Goal: Task Accomplishment & Management: Use online tool/utility

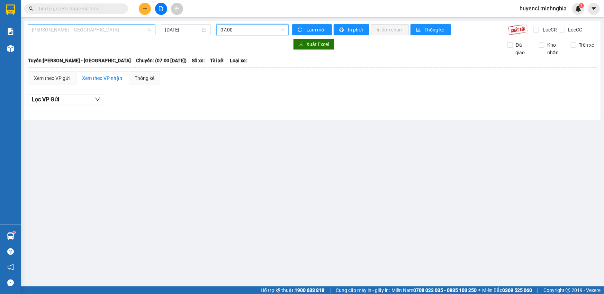
click at [95, 32] on span "[PERSON_NAME] - [GEOGRAPHIC_DATA]" at bounding box center [91, 30] width 119 height 10
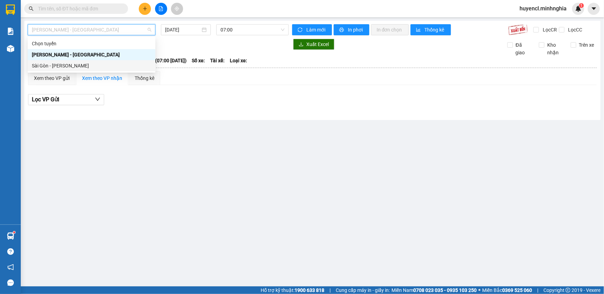
click at [95, 68] on div "Sài Gòn - [PERSON_NAME]" at bounding box center [91, 66] width 119 height 8
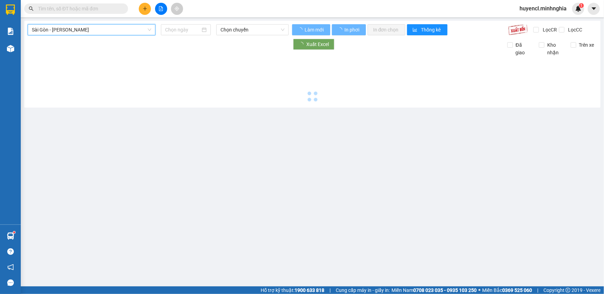
type input "[DATE]"
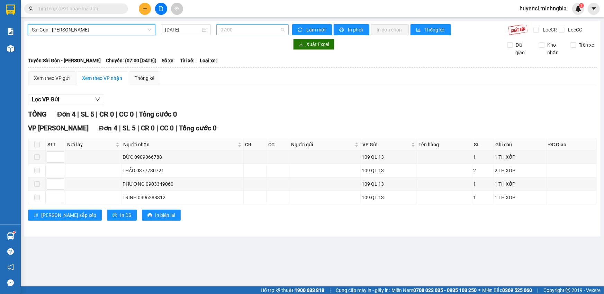
click at [260, 30] on span "07:00" at bounding box center [253, 30] width 64 height 10
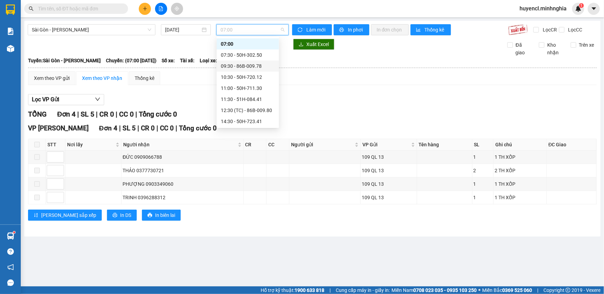
click at [262, 66] on div "09:30 - 86B-009.78" at bounding box center [248, 66] width 54 height 8
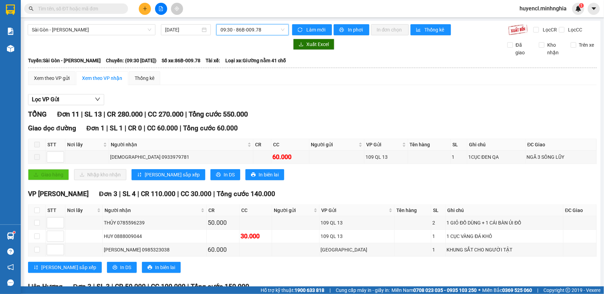
click at [257, 24] on div "[GEOGRAPHIC_DATA] - Phan Rí [DATE] 09:30 09:30 - 86B-009.78 Làm mới In phơi In …" at bounding box center [312, 281] width 577 height 520
click at [256, 27] on span "09:30 - 86B-009.78" at bounding box center [253, 30] width 64 height 10
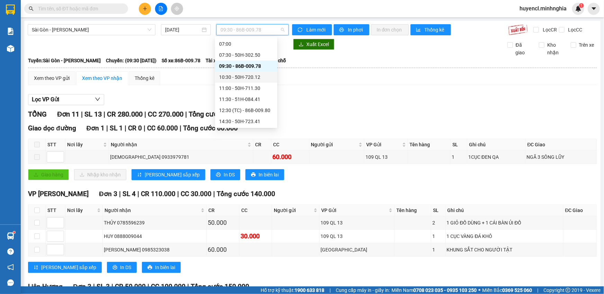
click at [254, 74] on div "10:30 - 50H-720.12" at bounding box center [246, 77] width 54 height 8
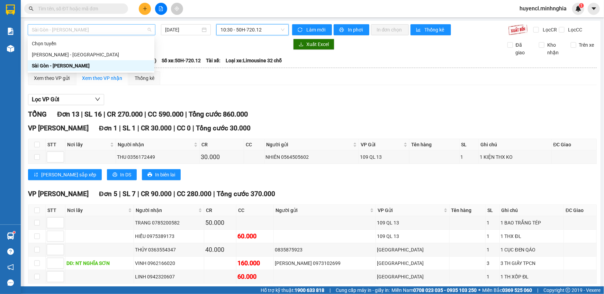
click at [116, 32] on span "Sài Gòn - [PERSON_NAME]" at bounding box center [91, 30] width 119 height 10
click at [86, 58] on div "[PERSON_NAME] - [GEOGRAPHIC_DATA]" at bounding box center [91, 54] width 127 height 11
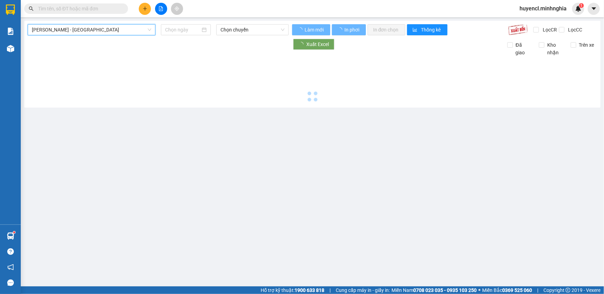
type input "[DATE]"
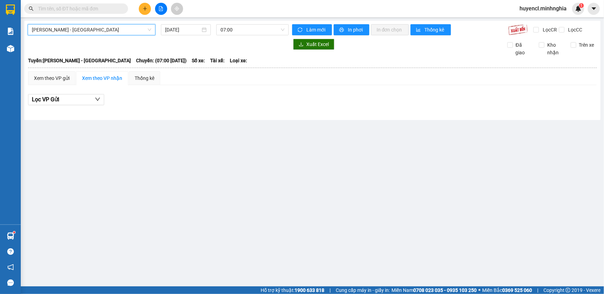
click at [93, 34] on span "[PERSON_NAME] - [GEOGRAPHIC_DATA]" at bounding box center [91, 30] width 119 height 10
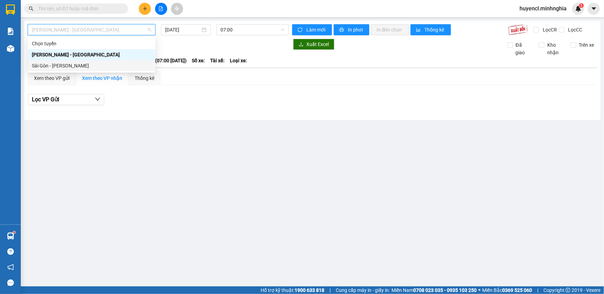
click at [100, 64] on div "Sài Gòn - [PERSON_NAME]" at bounding box center [91, 66] width 119 height 8
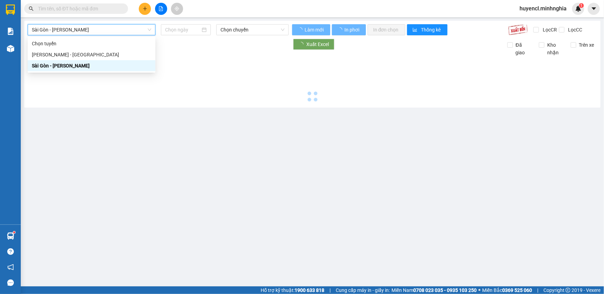
type input "[DATE]"
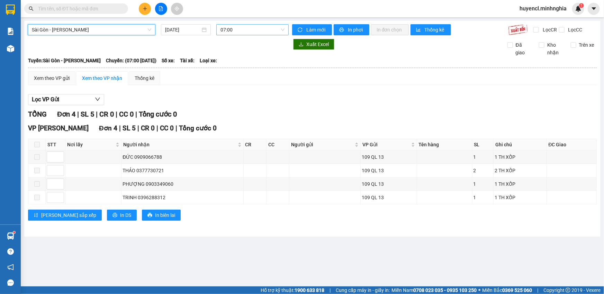
click at [251, 30] on span "07:00" at bounding box center [253, 30] width 64 height 10
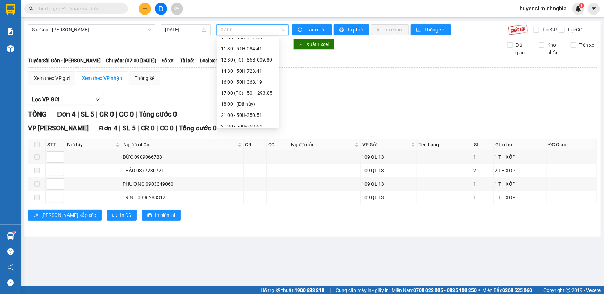
scroll to position [77, 0]
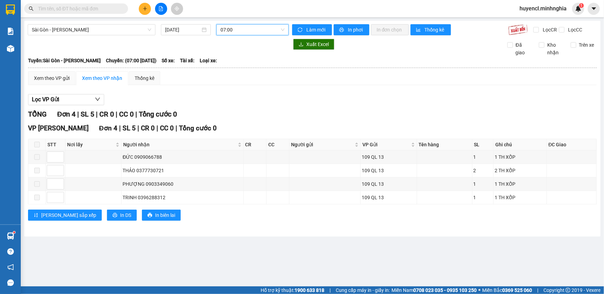
click at [246, 31] on span "07:00" at bounding box center [253, 30] width 64 height 10
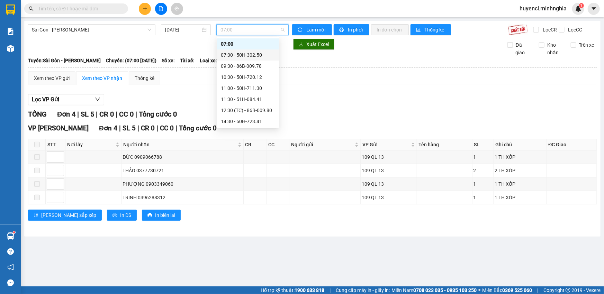
click at [263, 53] on div "07:30 - 50H-302.50" at bounding box center [248, 55] width 54 height 8
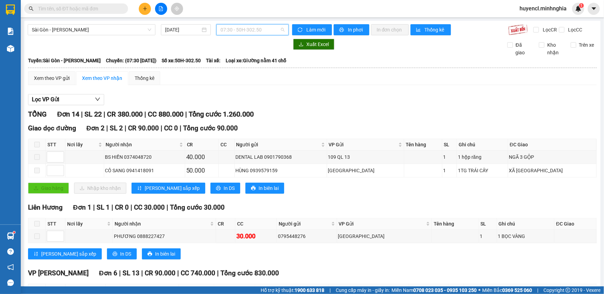
click at [243, 30] on span "07:30 - 50H-302.50" at bounding box center [253, 30] width 64 height 10
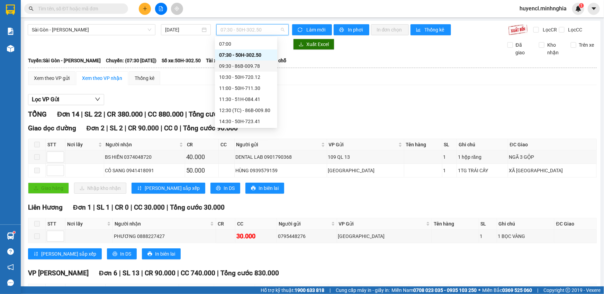
click at [253, 69] on div "09:30 - 86B-009.78" at bounding box center [246, 66] width 54 height 8
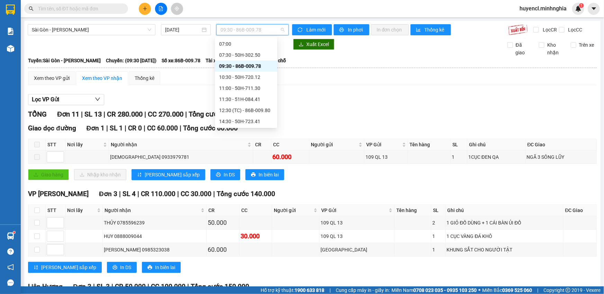
click at [258, 29] on span "09:30 - 86B-009.78" at bounding box center [253, 30] width 64 height 10
click at [261, 79] on div "10:30 - 50H-720.12" at bounding box center [246, 77] width 54 height 8
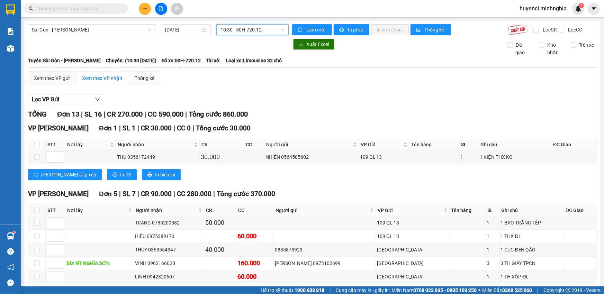
click at [249, 26] on span "10:30 - 50H-720.12" at bounding box center [253, 30] width 64 height 10
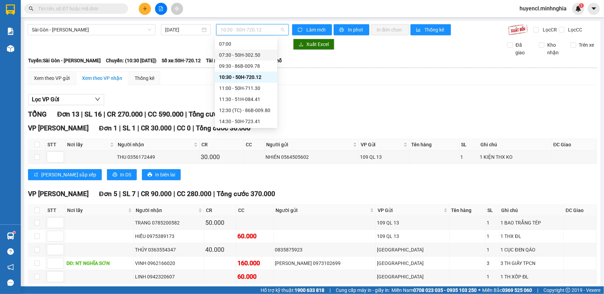
click at [249, 56] on div "07:30 - 50H-302.50" at bounding box center [246, 55] width 54 height 8
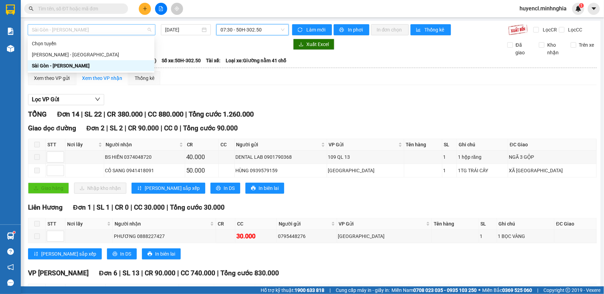
click at [108, 29] on span "Sài Gòn - [PERSON_NAME]" at bounding box center [91, 30] width 119 height 10
click at [102, 58] on div "[PERSON_NAME] - [GEOGRAPHIC_DATA]" at bounding box center [91, 55] width 118 height 8
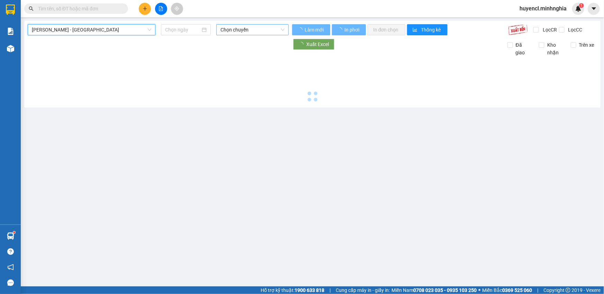
type input "[DATE]"
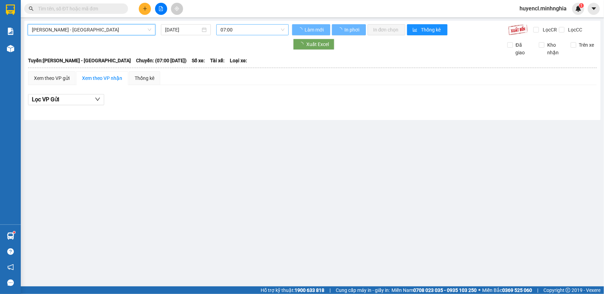
click at [244, 33] on span "07:00" at bounding box center [253, 30] width 64 height 10
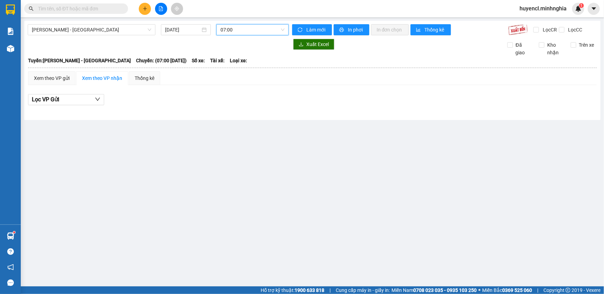
click at [241, 27] on span "07:00" at bounding box center [253, 30] width 64 height 10
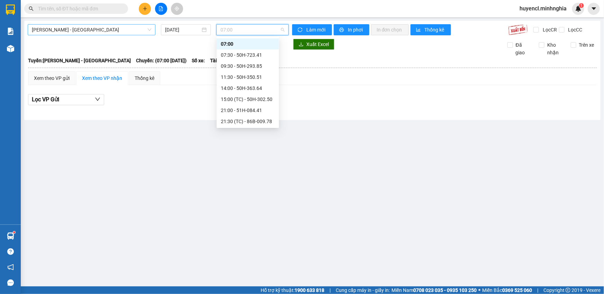
click at [94, 26] on span "[PERSON_NAME] - [GEOGRAPHIC_DATA]" at bounding box center [91, 30] width 119 height 10
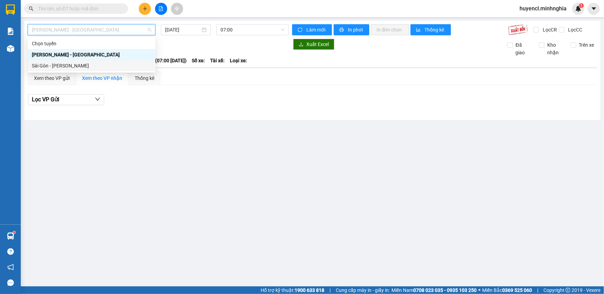
click at [89, 68] on div "Sài Gòn - [PERSON_NAME]" at bounding box center [91, 66] width 119 height 8
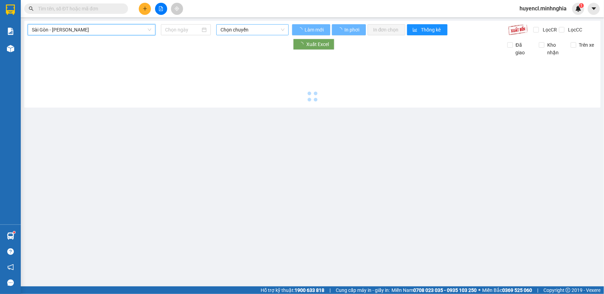
type input "[DATE]"
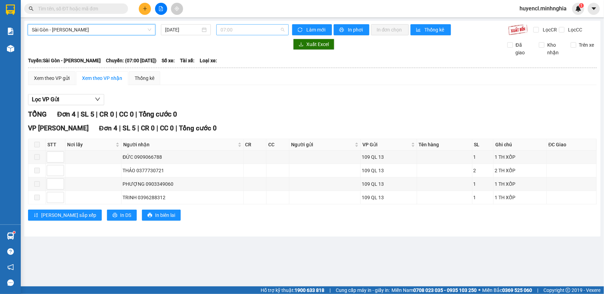
click at [256, 31] on span "07:00" at bounding box center [253, 30] width 64 height 10
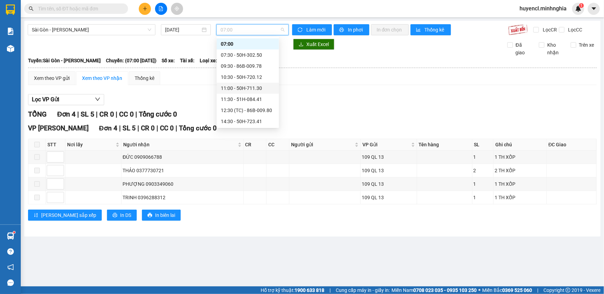
click at [264, 86] on div "11:00 - 50H-711.30" at bounding box center [248, 89] width 54 height 8
